Goal: Information Seeking & Learning: Compare options

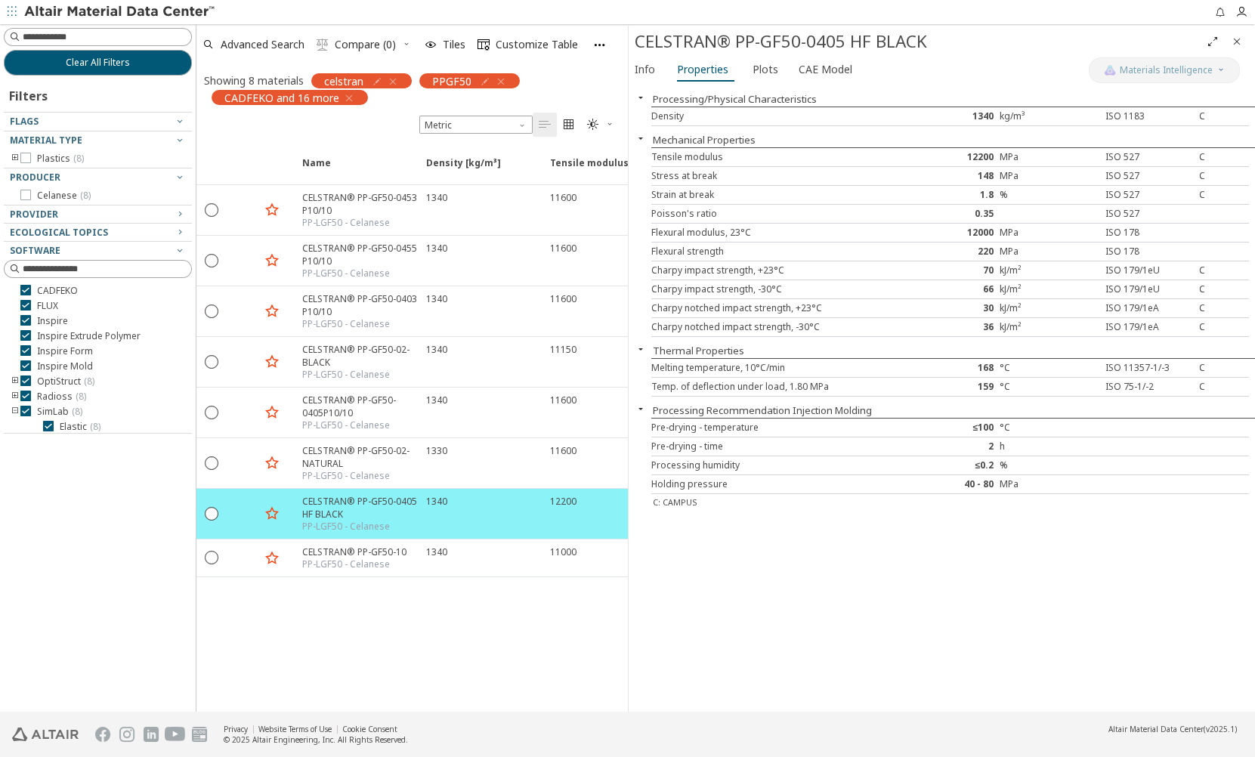
click at [393, 76] on icon "button" at bounding box center [393, 82] width 12 height 12
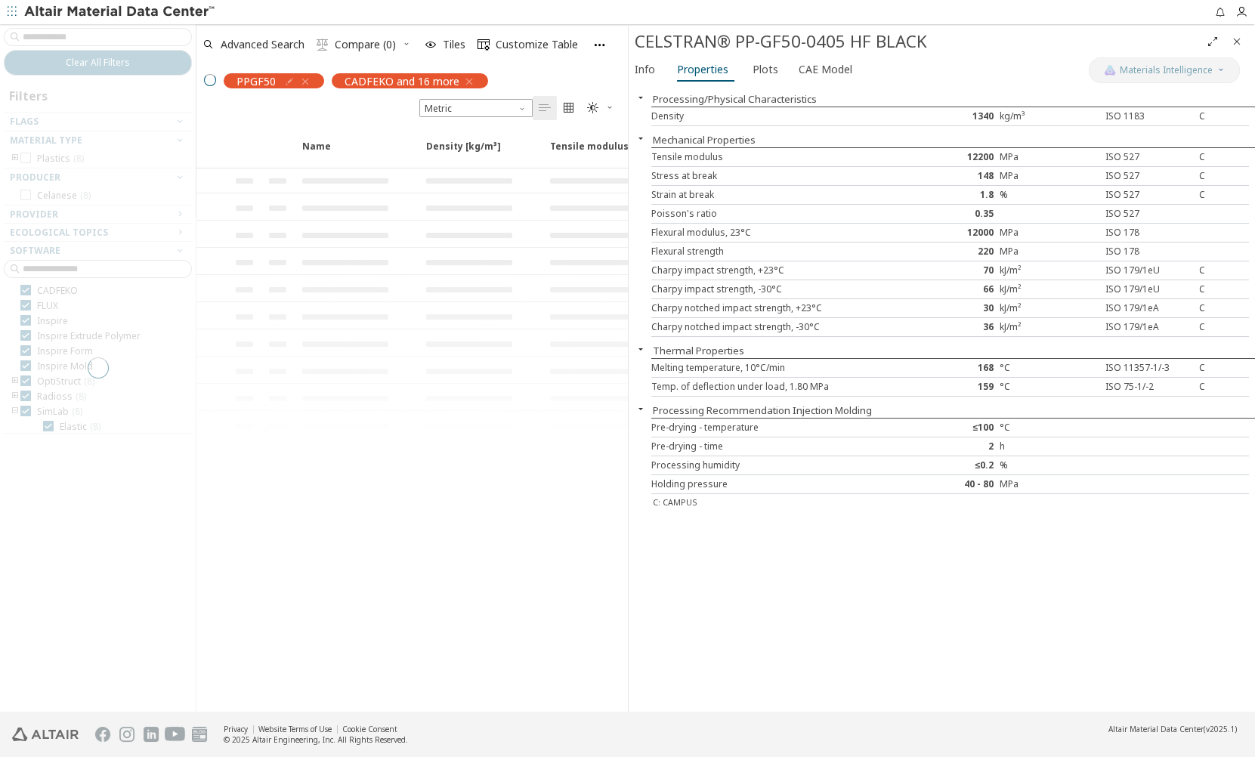
click at [307, 82] on div "PPGF50" at bounding box center [270, 80] width 108 height 15
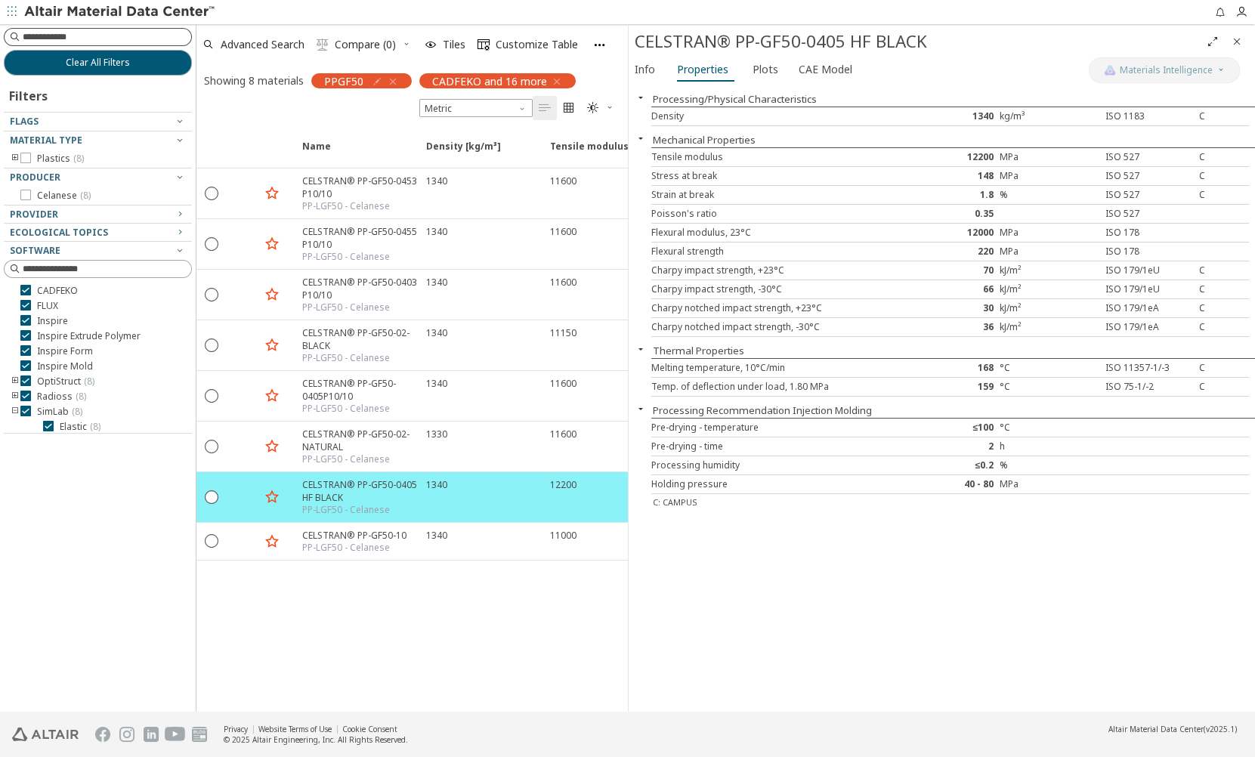
click at [97, 29] on input at bounding box center [107, 36] width 168 height 15
type input "*******"
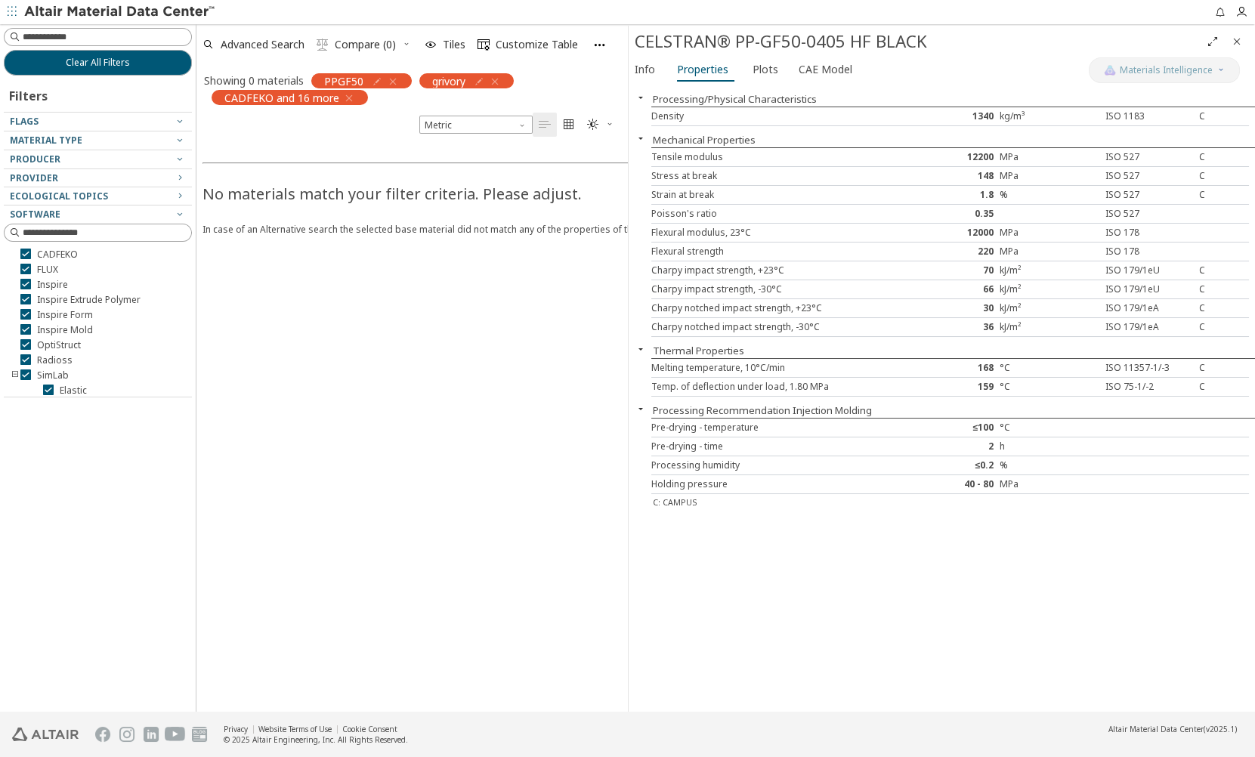
click at [391, 79] on icon "button" at bounding box center [393, 82] width 12 height 12
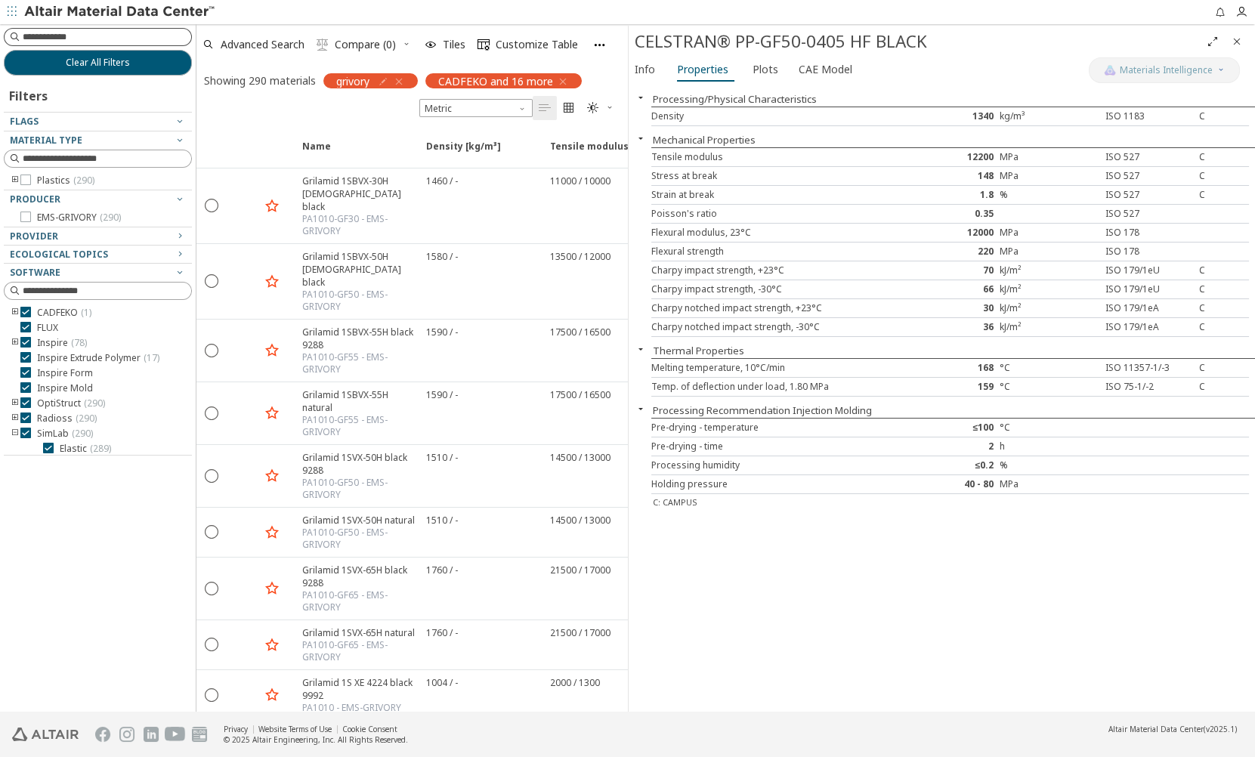
click at [94, 39] on input at bounding box center [107, 36] width 168 height 15
type input "*********"
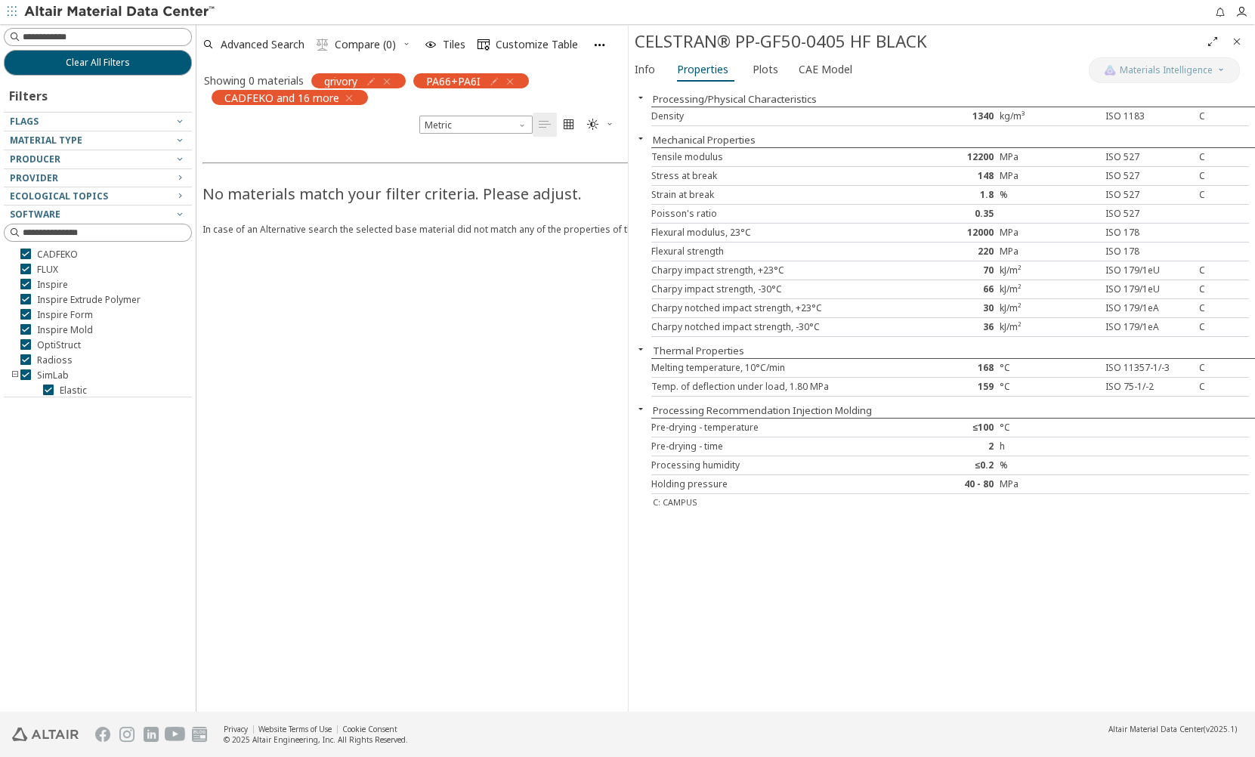
click at [511, 80] on icon "button" at bounding box center [510, 82] width 12 height 12
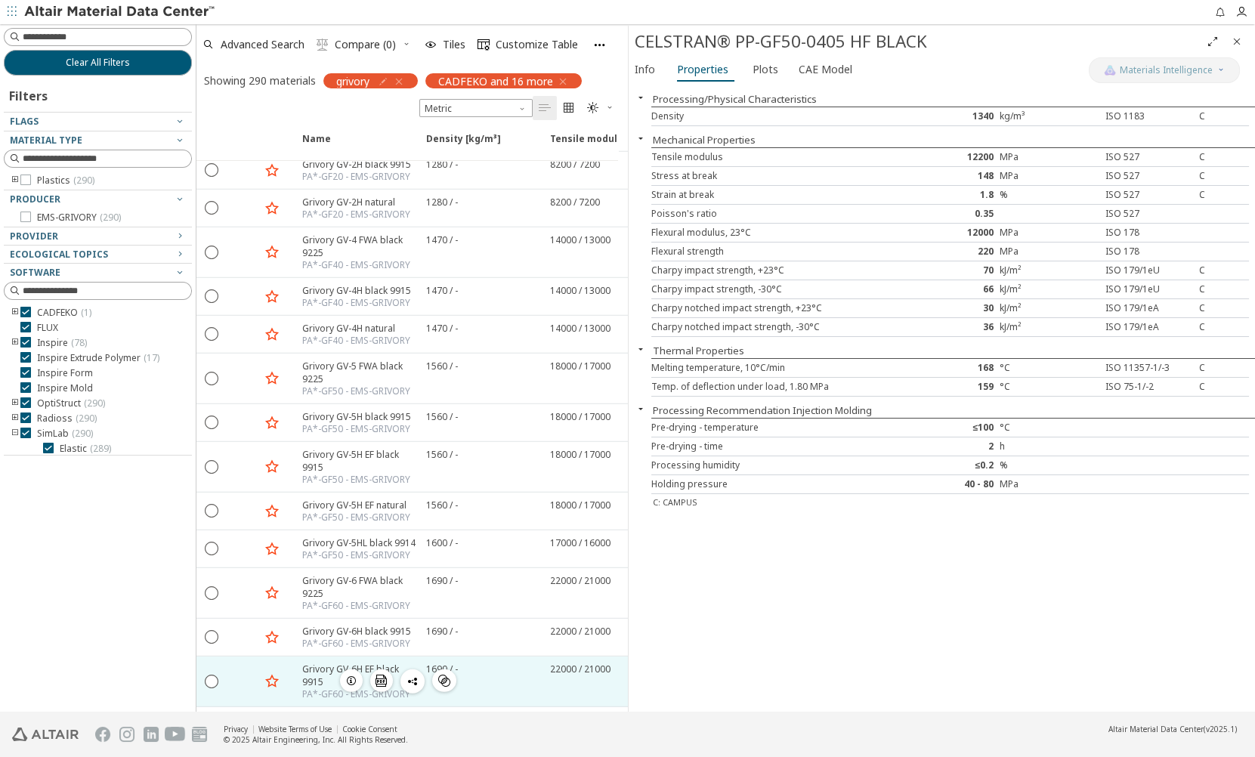
scroll to position [10299, 0]
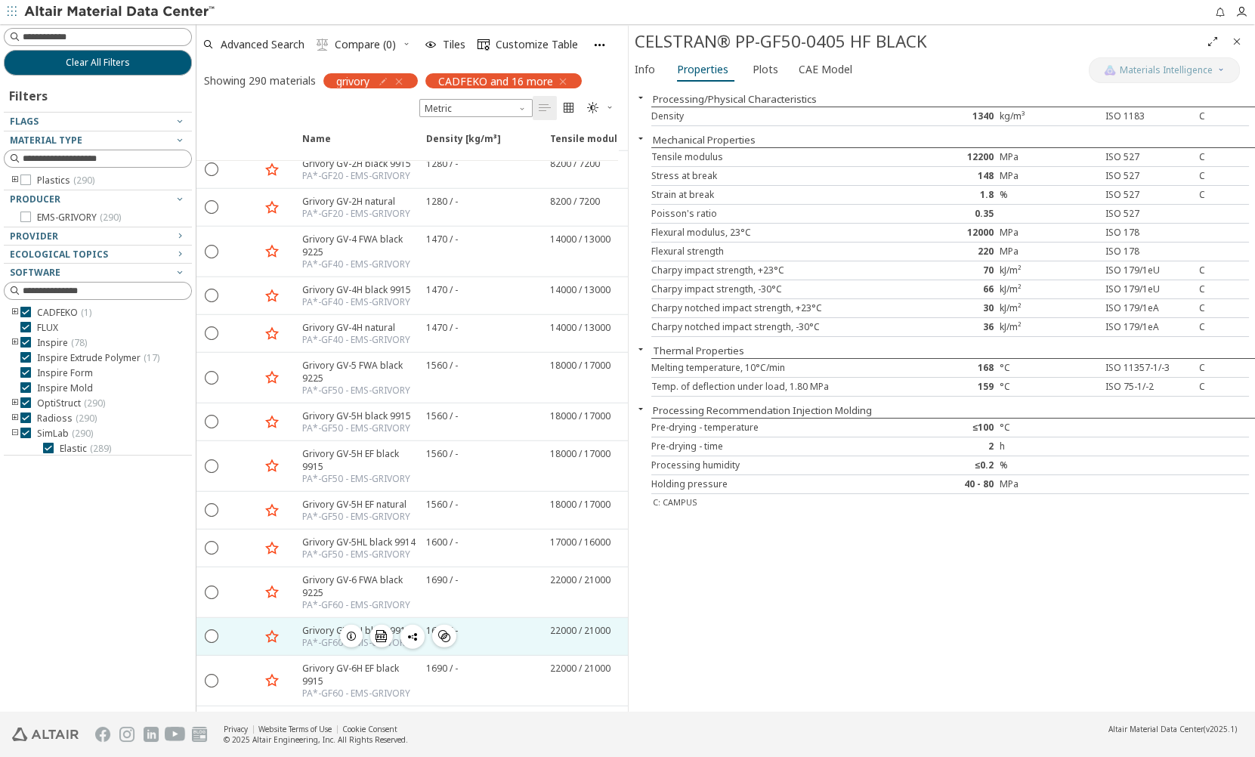
click at [307, 637] on div "PA*-GF60 - EMS-GRIVORY" at bounding box center [356, 643] width 109 height 12
click at [317, 624] on div "Grivory GV-6H black 9915" at bounding box center [356, 630] width 109 height 13
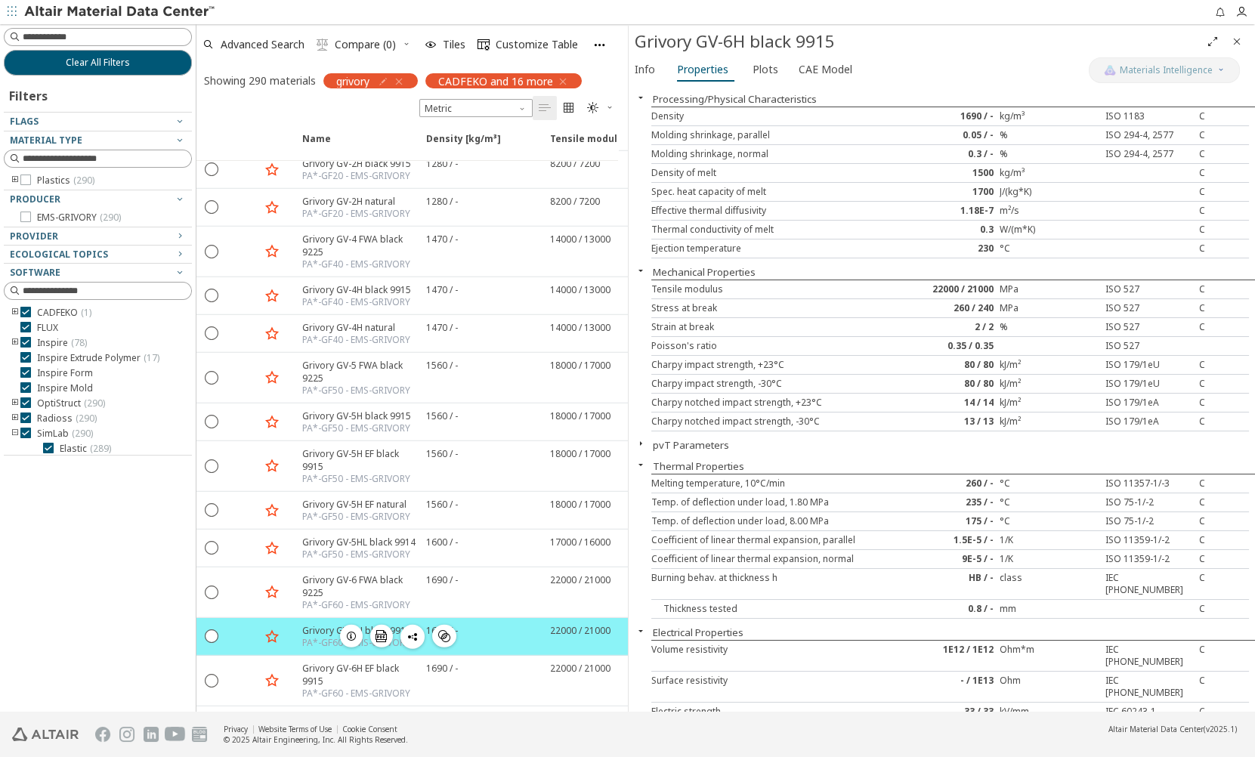
scroll to position [10368, 0]
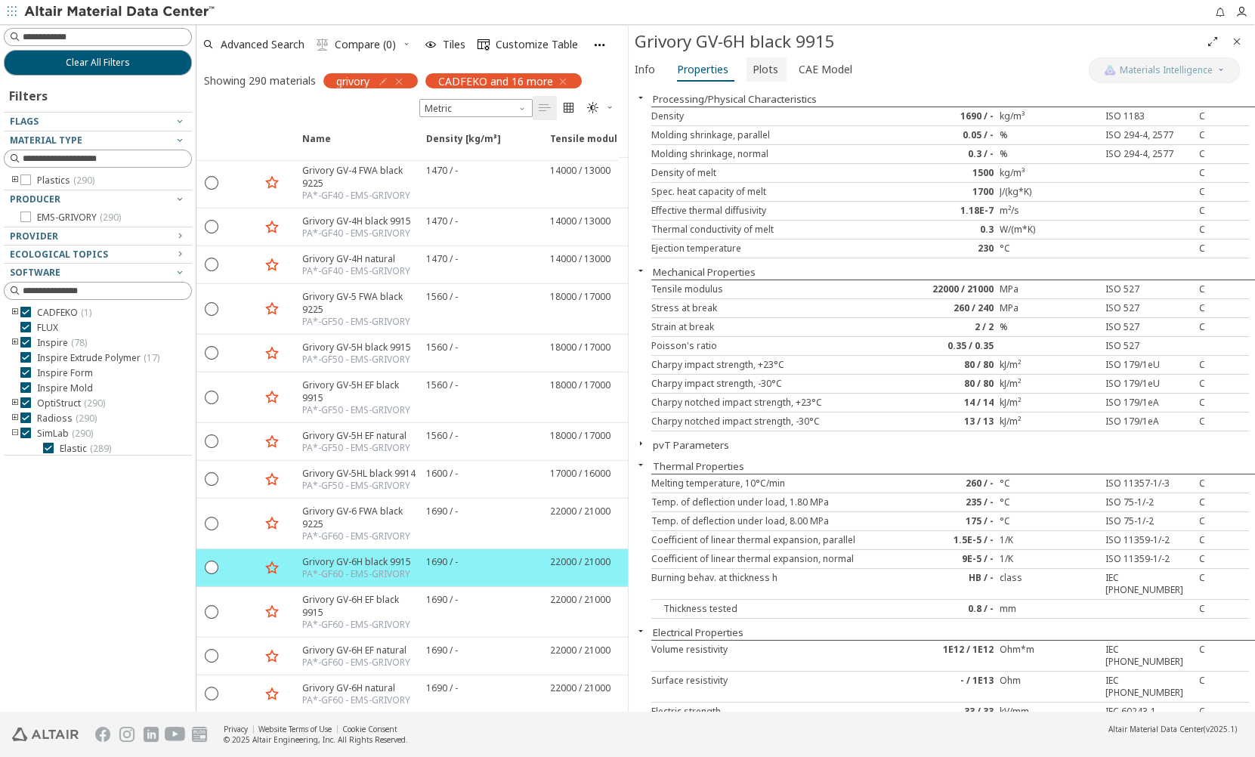
click at [770, 73] on span "Plots" at bounding box center [765, 69] width 26 height 24
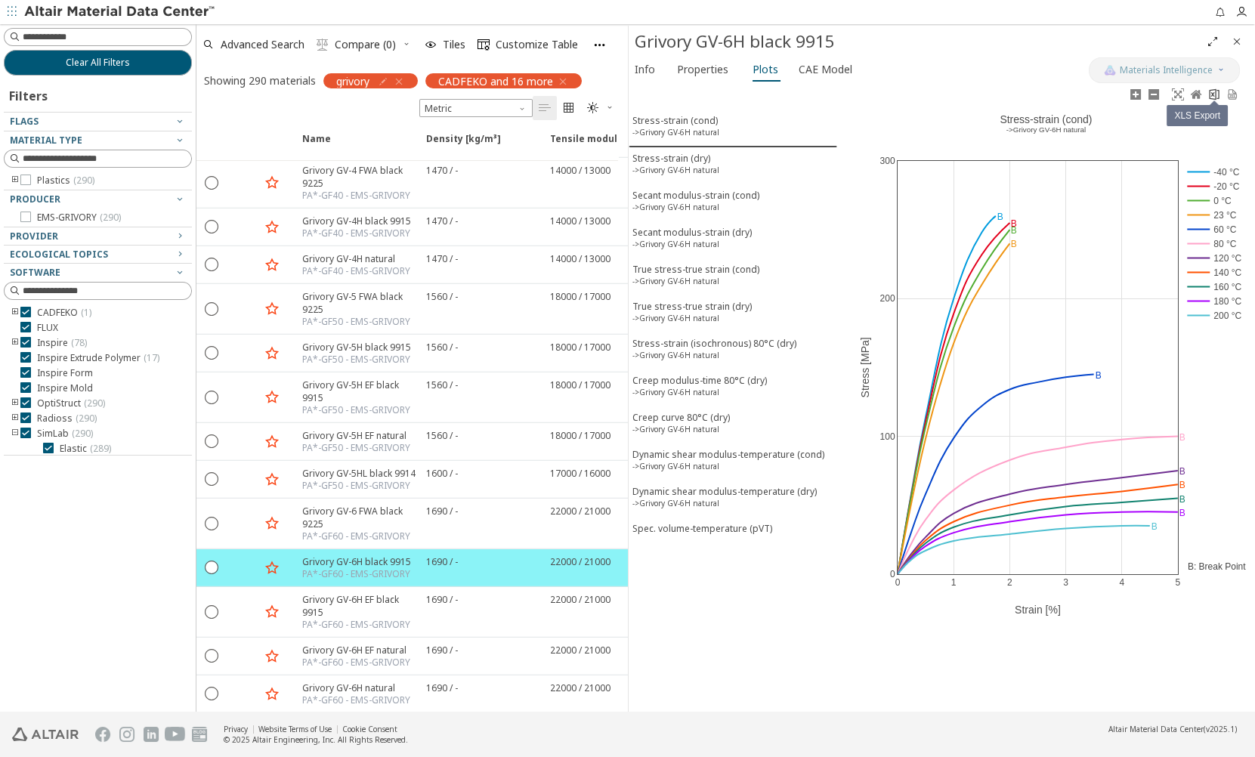
click at [1209, 94] on icon at bounding box center [1214, 94] width 12 height 12
click at [689, 165] on sup "->Grivory GV-6H natural" at bounding box center [675, 170] width 87 height 11
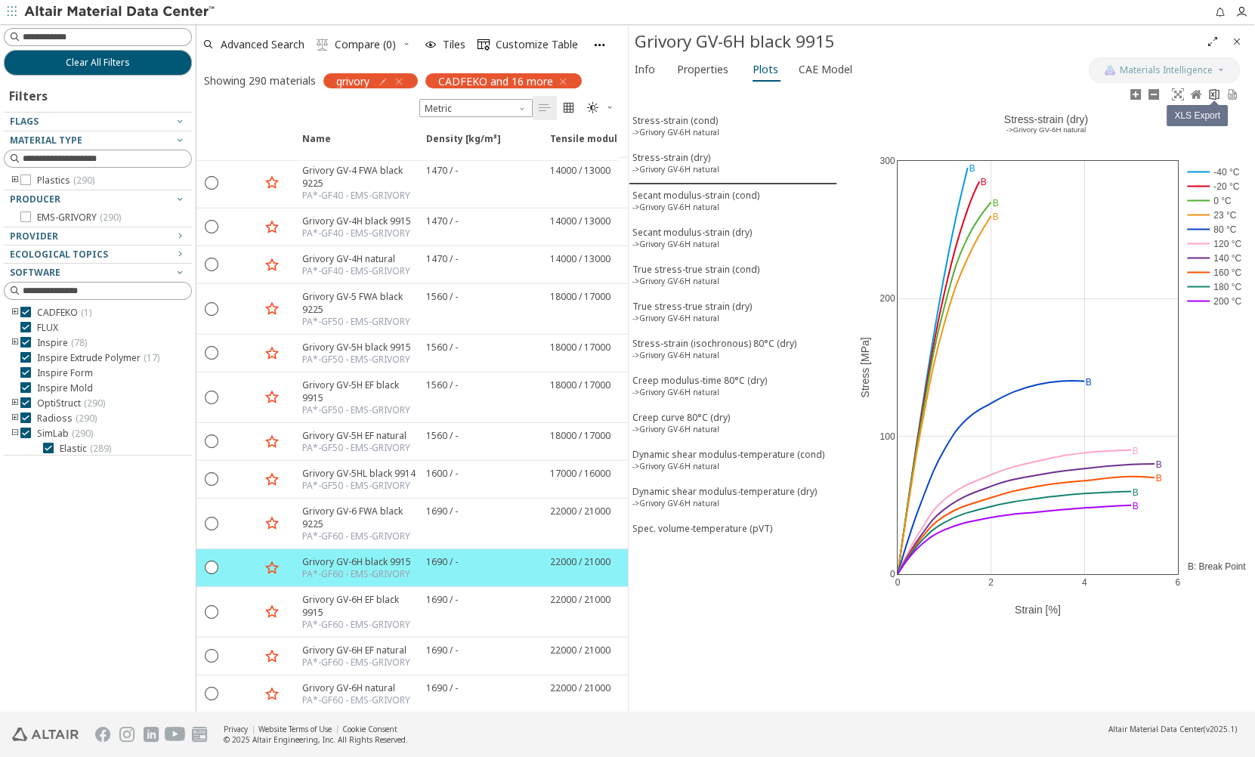
click at [1211, 96] on icon at bounding box center [1214, 93] width 10 height 11
click at [727, 268] on div "True stress-true strain (cond) ->Grivory GV-6H natural" at bounding box center [695, 277] width 127 height 28
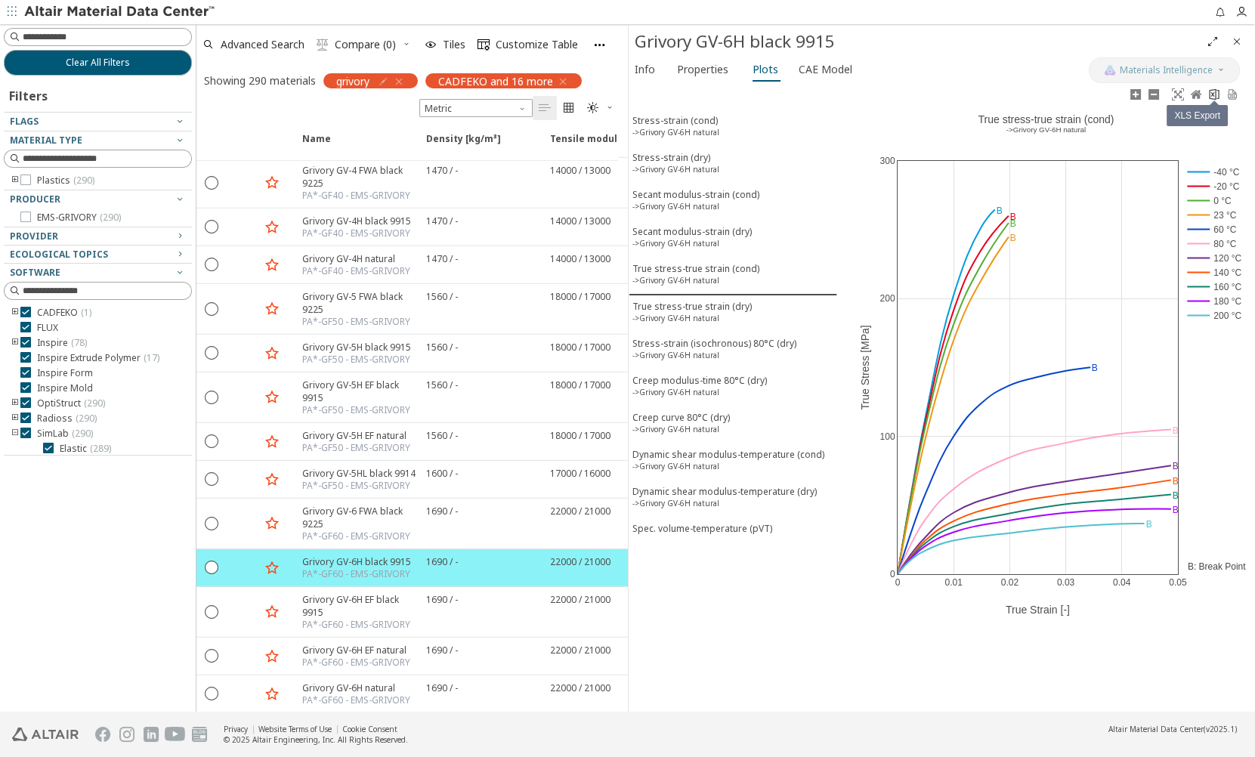
click at [1212, 91] on icon at bounding box center [1214, 94] width 12 height 12
click at [667, 313] on sup "->Grivory GV-6H natural" at bounding box center [675, 318] width 87 height 11
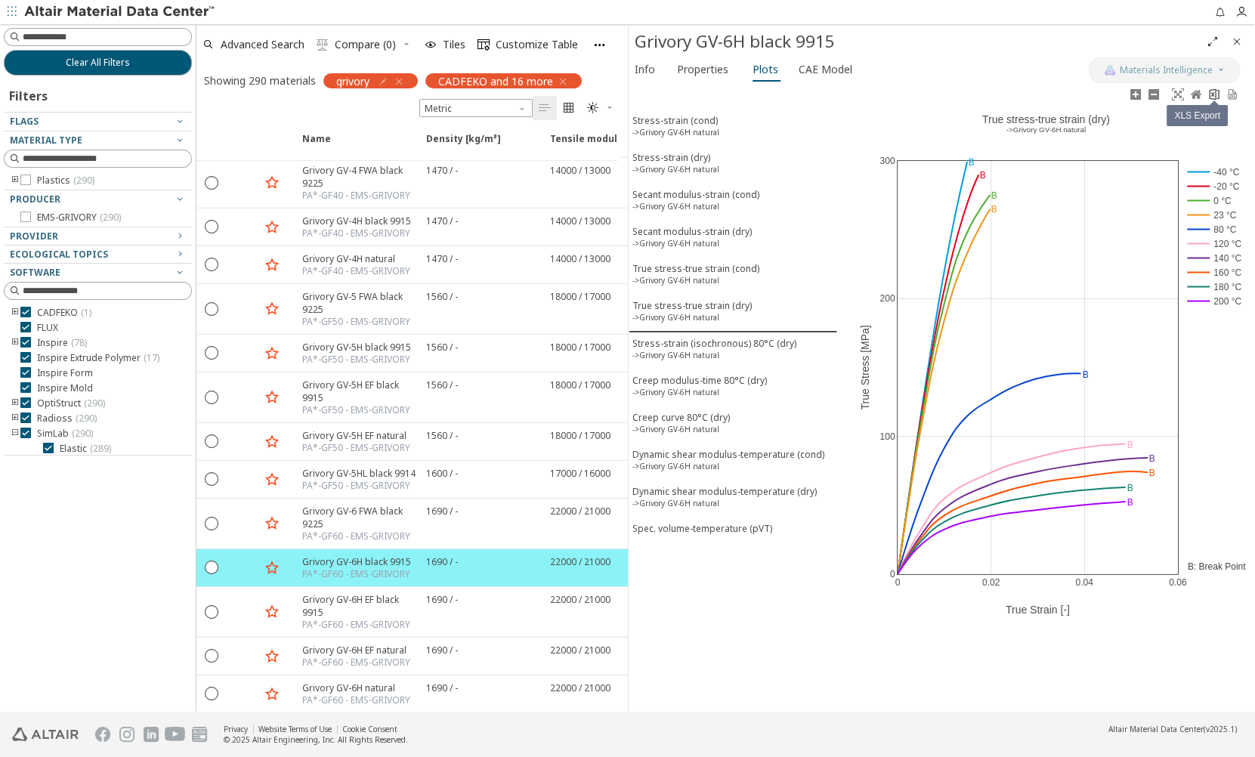
click at [1216, 98] on icon at bounding box center [1214, 94] width 12 height 12
click at [687, 411] on div "Creep curve 80°C (dry) ->Grivory GV-6H natural" at bounding box center [680, 425] width 97 height 28
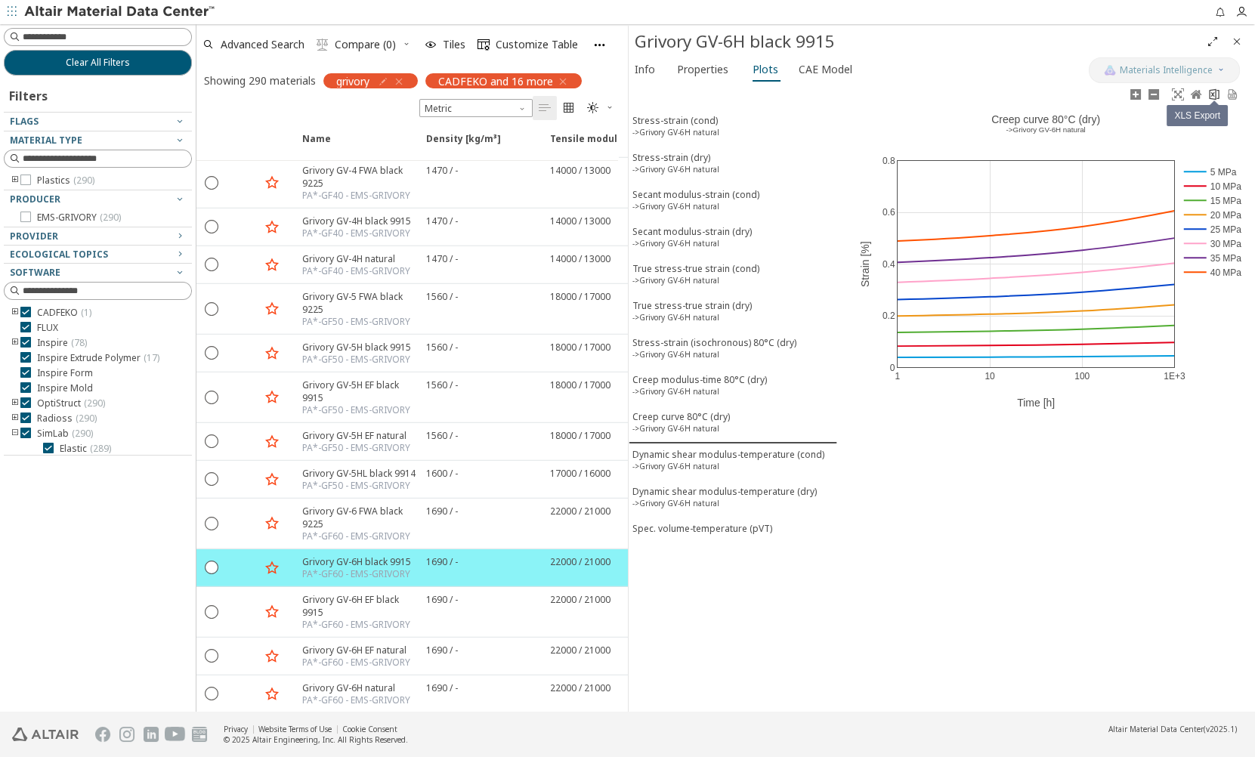
click at [1214, 95] on icon at bounding box center [1214, 94] width 12 height 12
click at [686, 125] on div "Stress-strain (cond) ->Grivory GV-6H natural" at bounding box center [675, 128] width 87 height 28
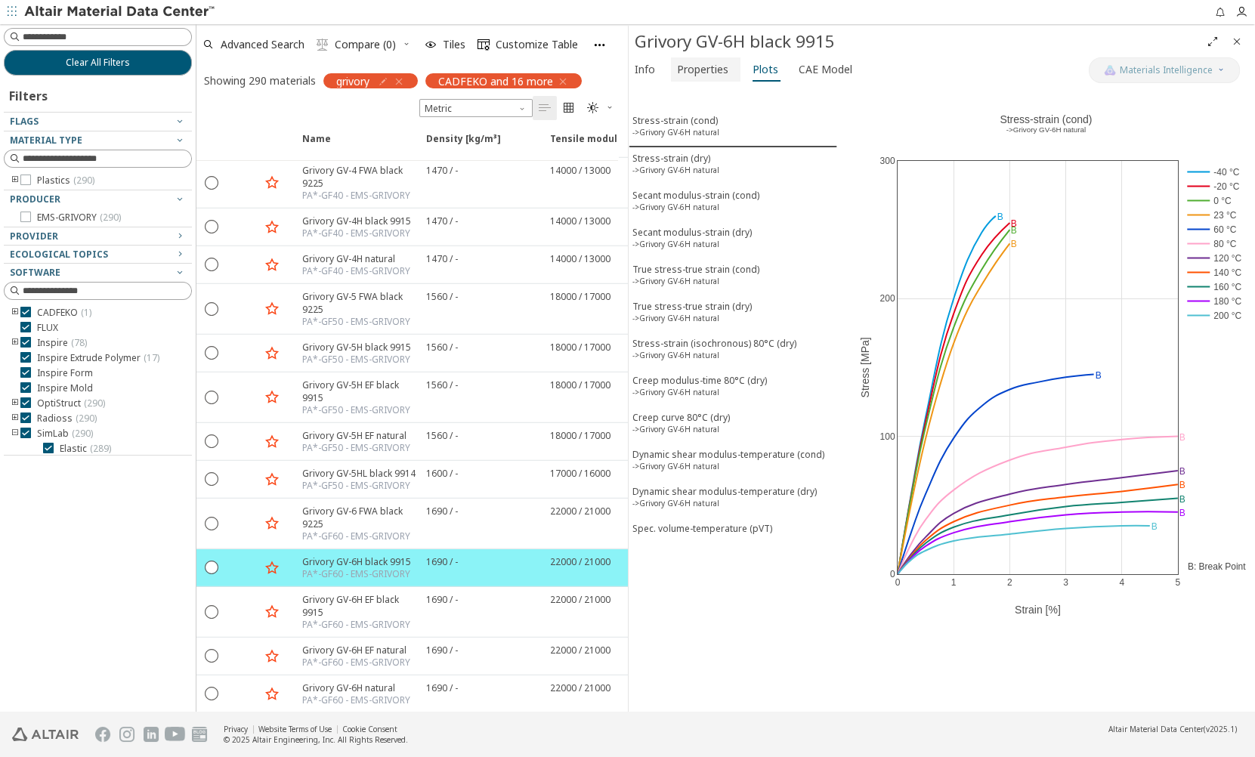
click at [724, 74] on span "Properties" at bounding box center [702, 69] width 51 height 24
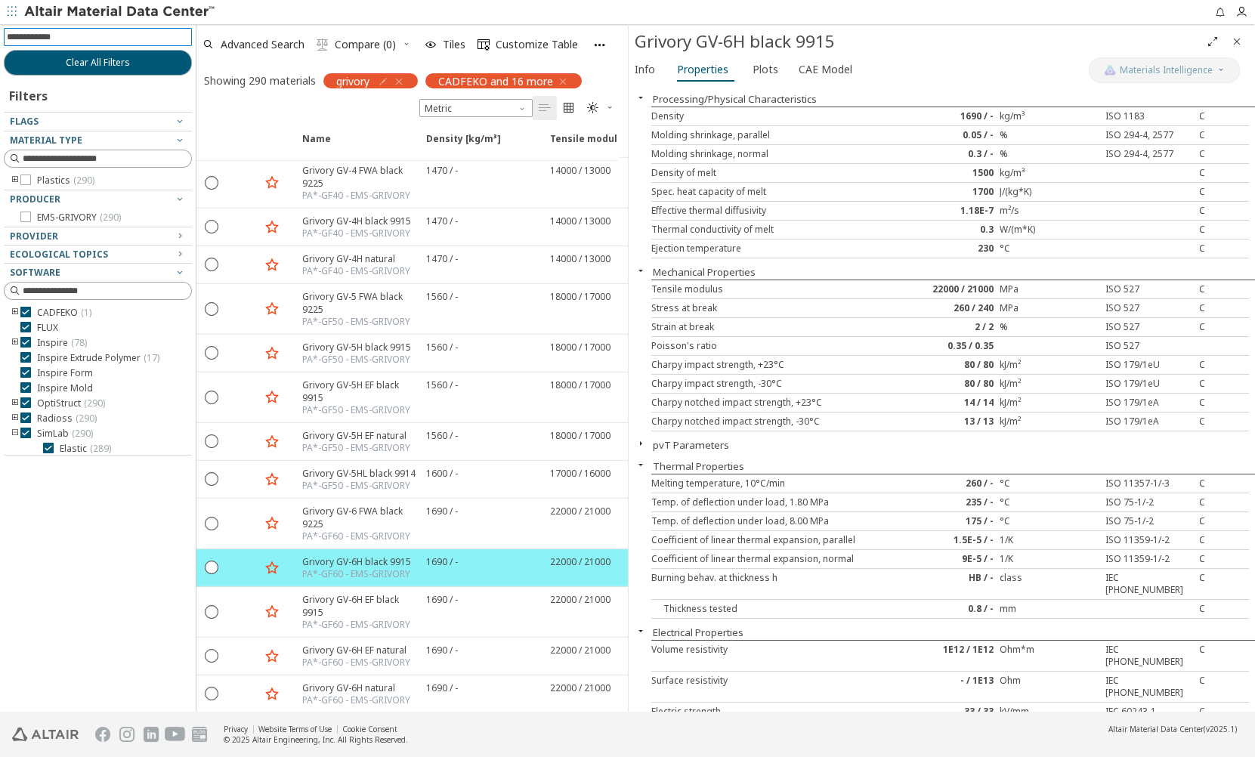
click at [113, 41] on input at bounding box center [99, 37] width 185 height 17
click at [402, 79] on icon "button" at bounding box center [399, 82] width 12 height 12
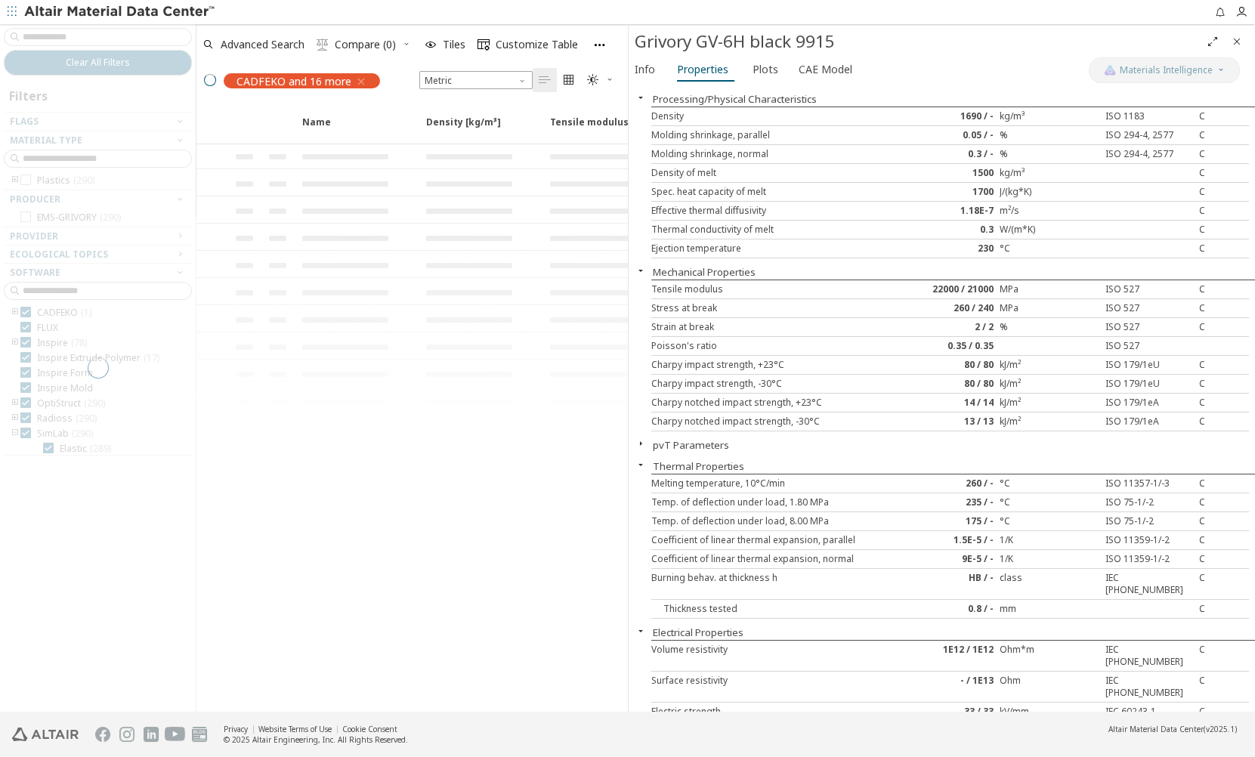
click at [86, 34] on div at bounding box center [98, 367] width 196 height 687
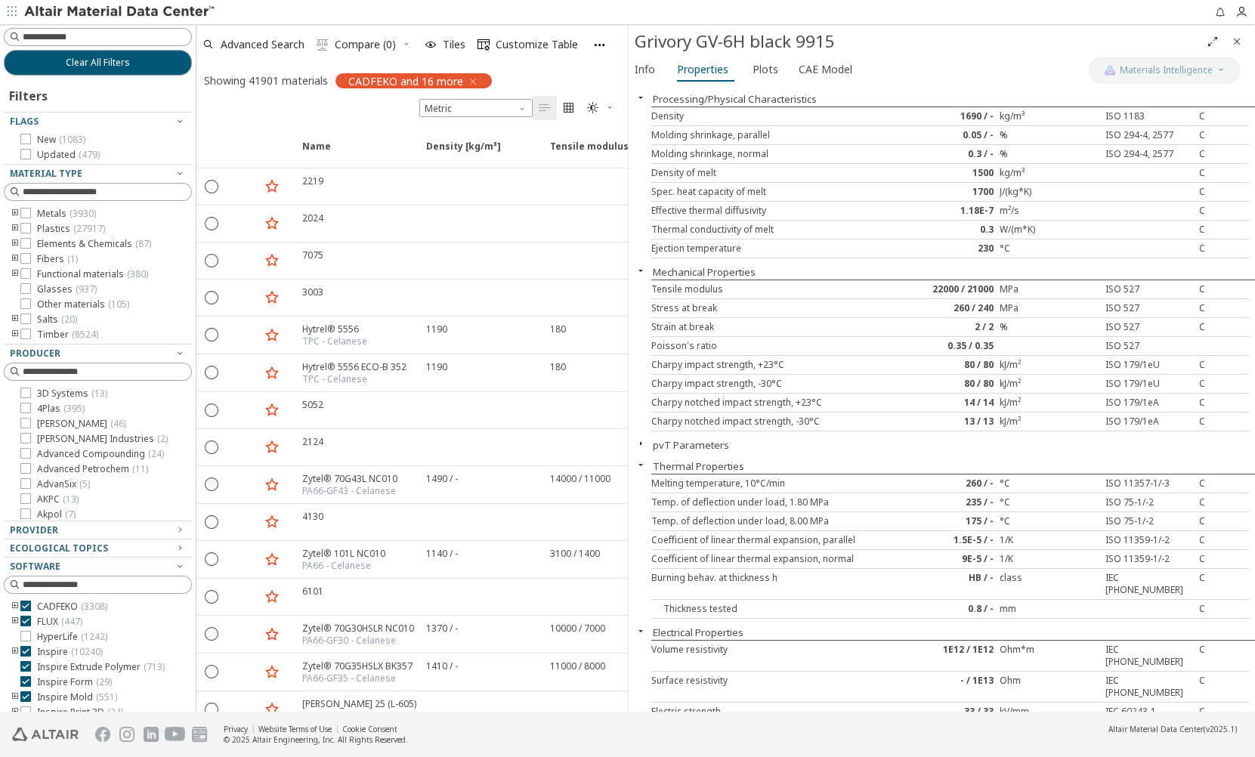
click at [83, 38] on input at bounding box center [107, 36] width 168 height 15
type input "**********"
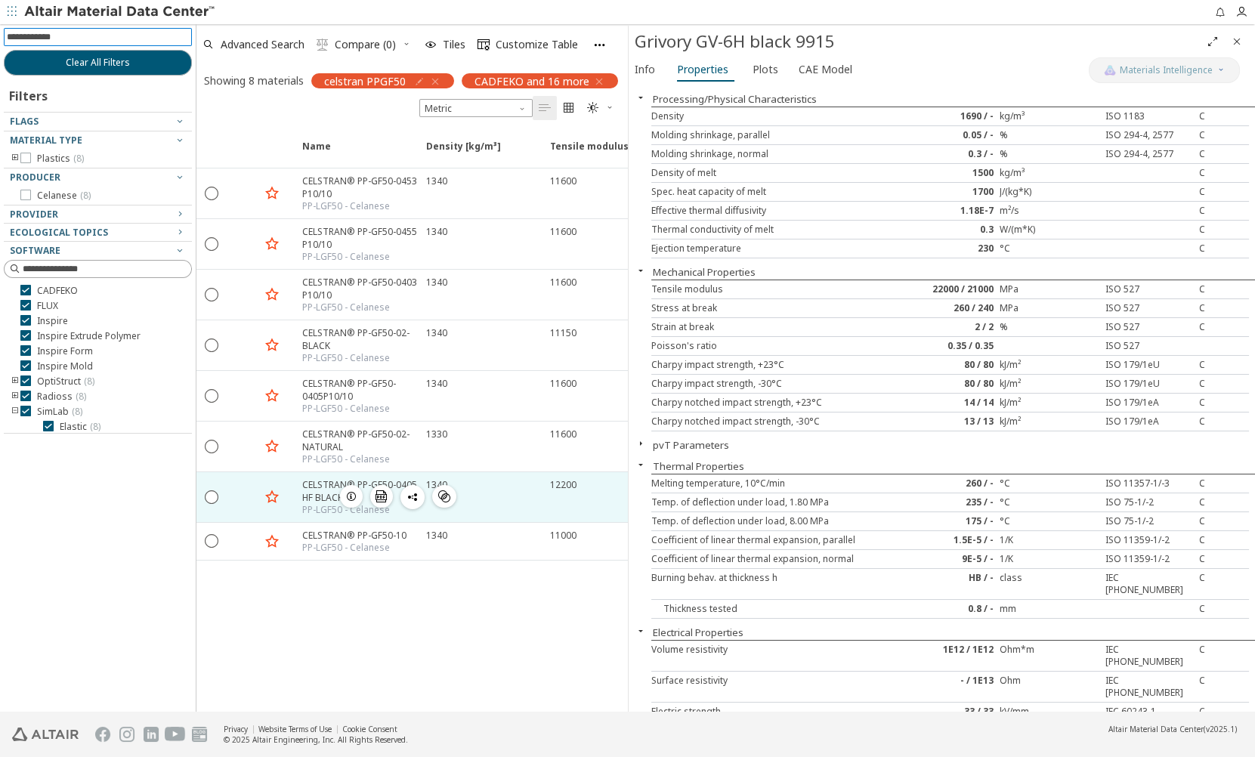
click at [324, 486] on div "CELSTRAN® PP-GF50-0405 HF BLACK" at bounding box center [359, 491] width 115 height 26
